Goal: Information Seeking & Learning: Learn about a topic

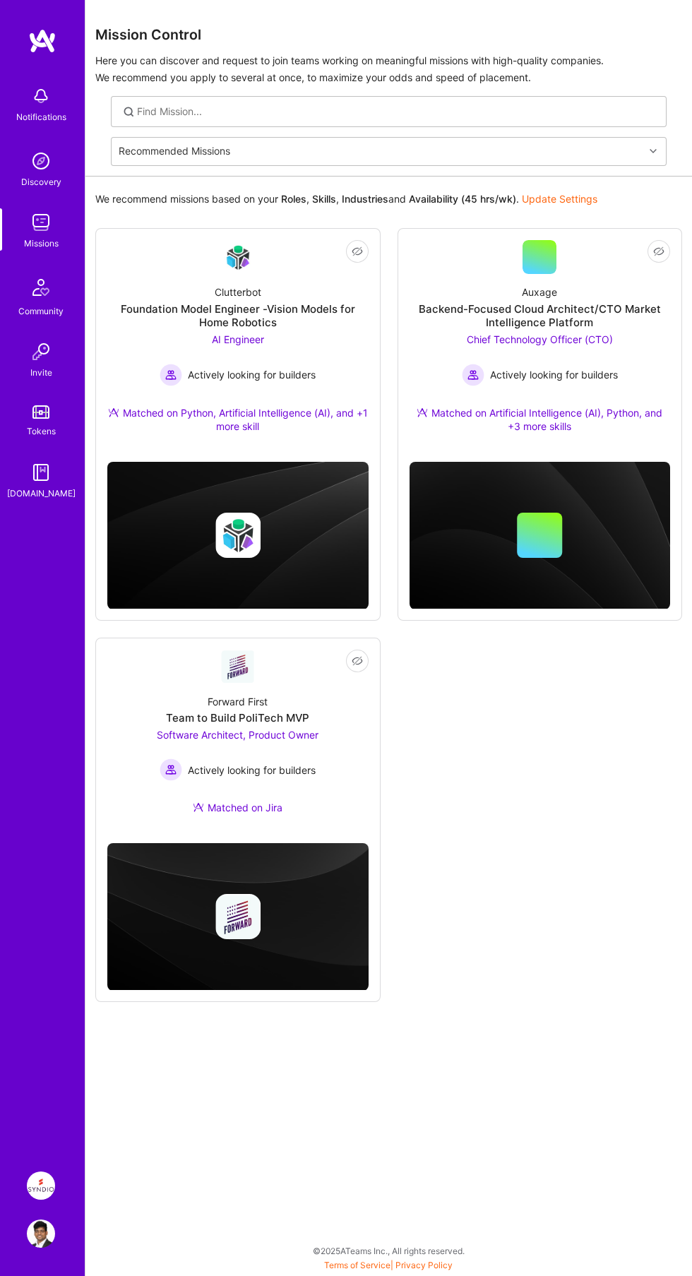
click at [195, 699] on div "Forward First Team to Build PoliTech MVP Software Architect, Product Owner Acti…" at bounding box center [237, 758] width 261 height 148
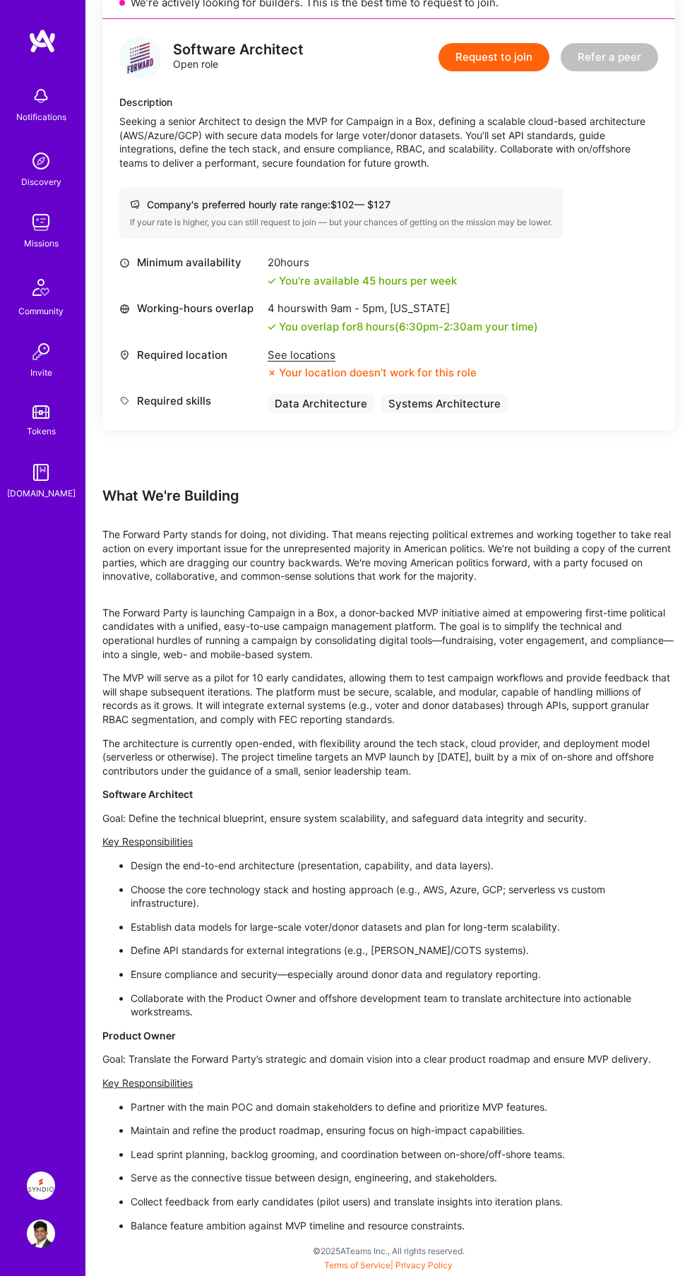
scroll to position [2510, 0]
